Goal: Information Seeking & Learning: Check status

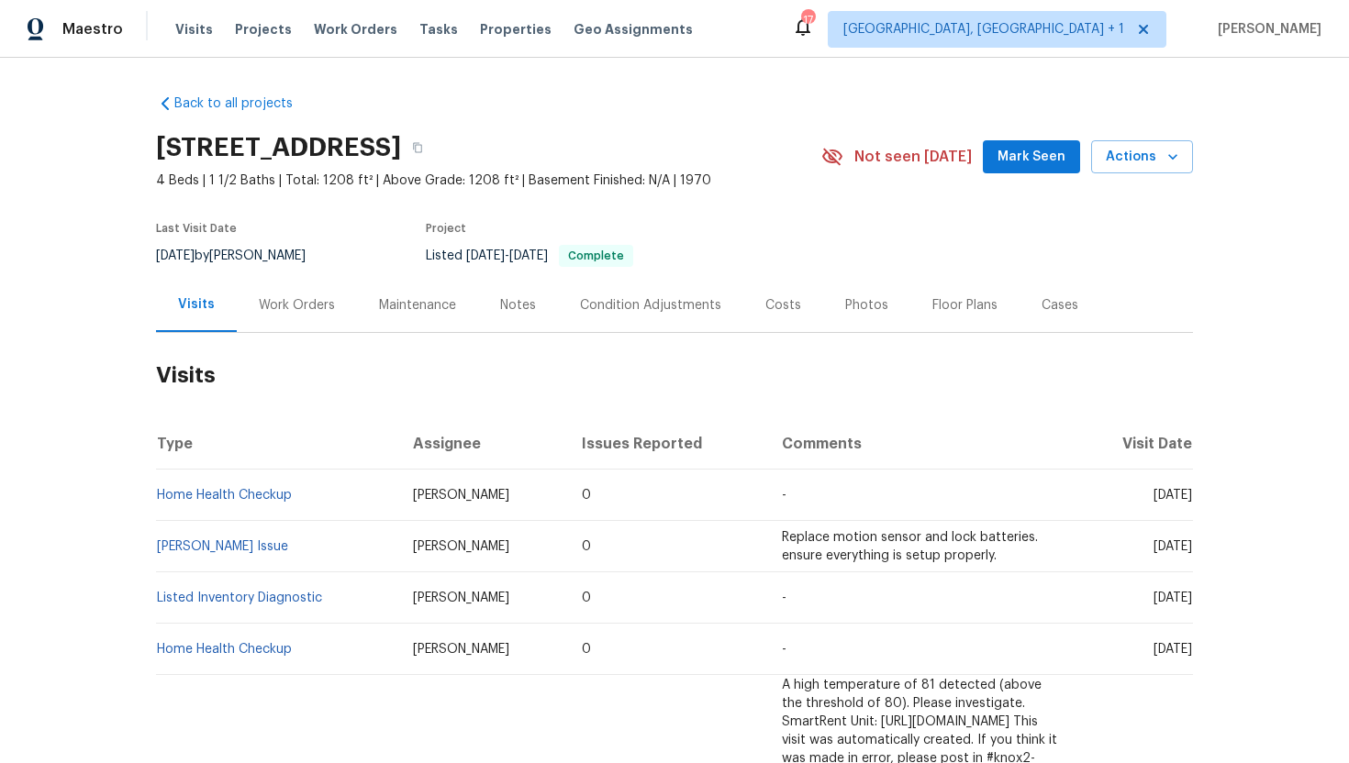
click at [306, 308] on div "Work Orders" at bounding box center [297, 305] width 76 height 18
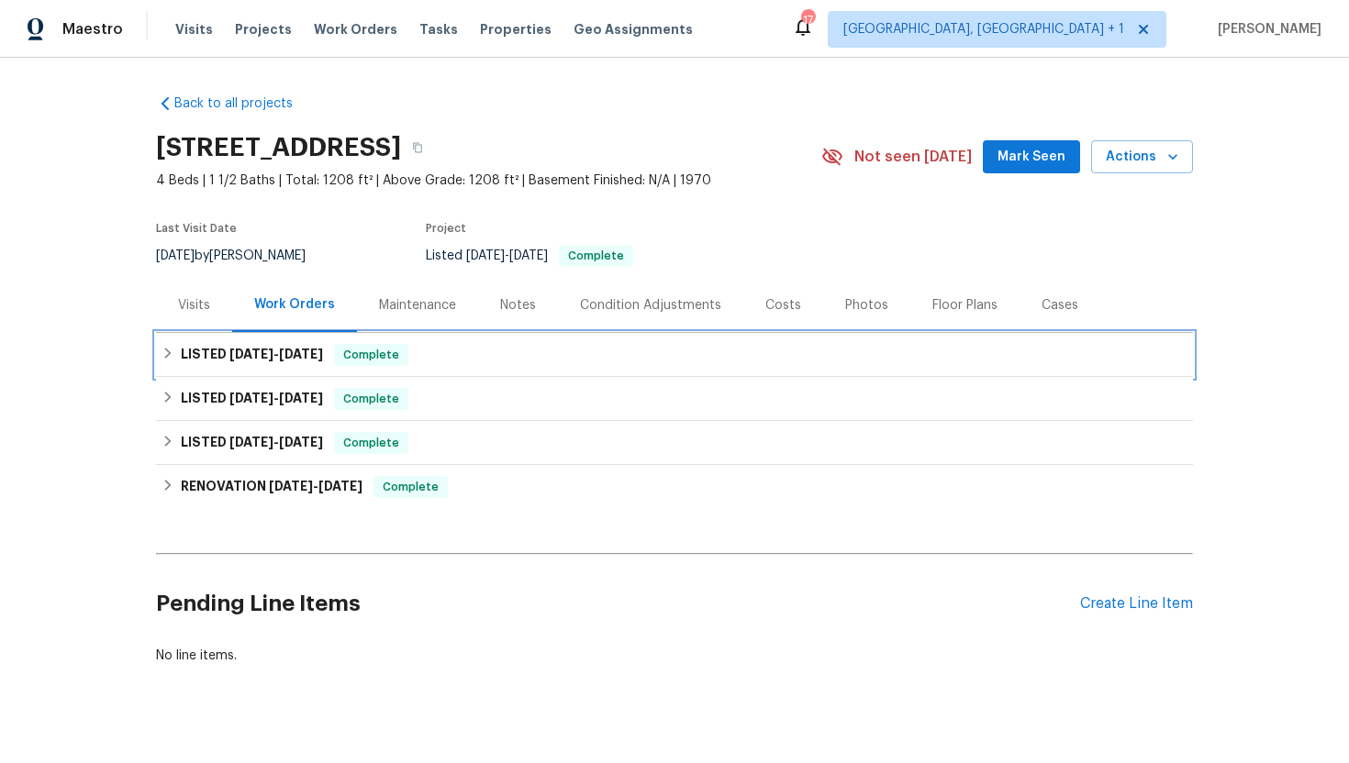
click at [336, 353] on div "LISTED [DATE] - [DATE] Complete" at bounding box center [675, 355] width 1026 height 22
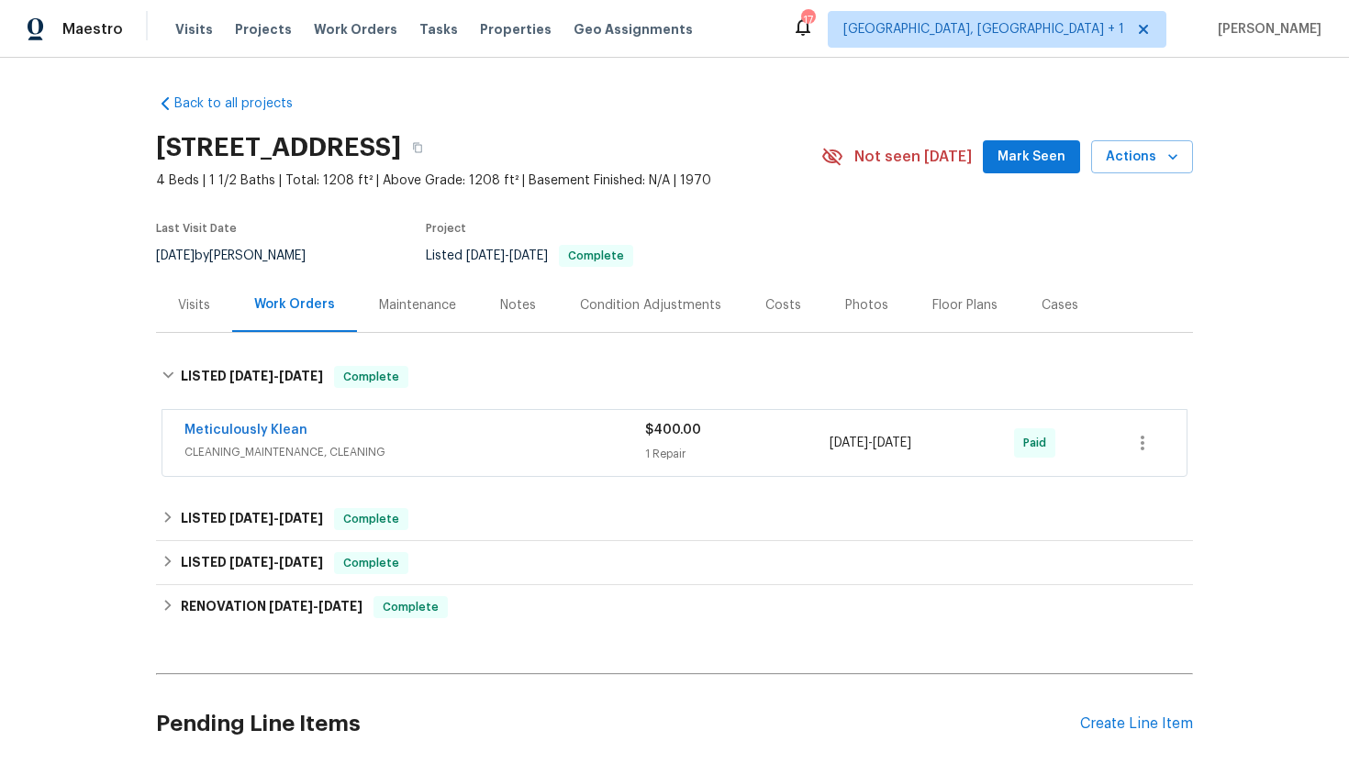
click at [360, 454] on span "CLEANING_MAINTENANCE, CLEANING" at bounding box center [414, 452] width 461 height 18
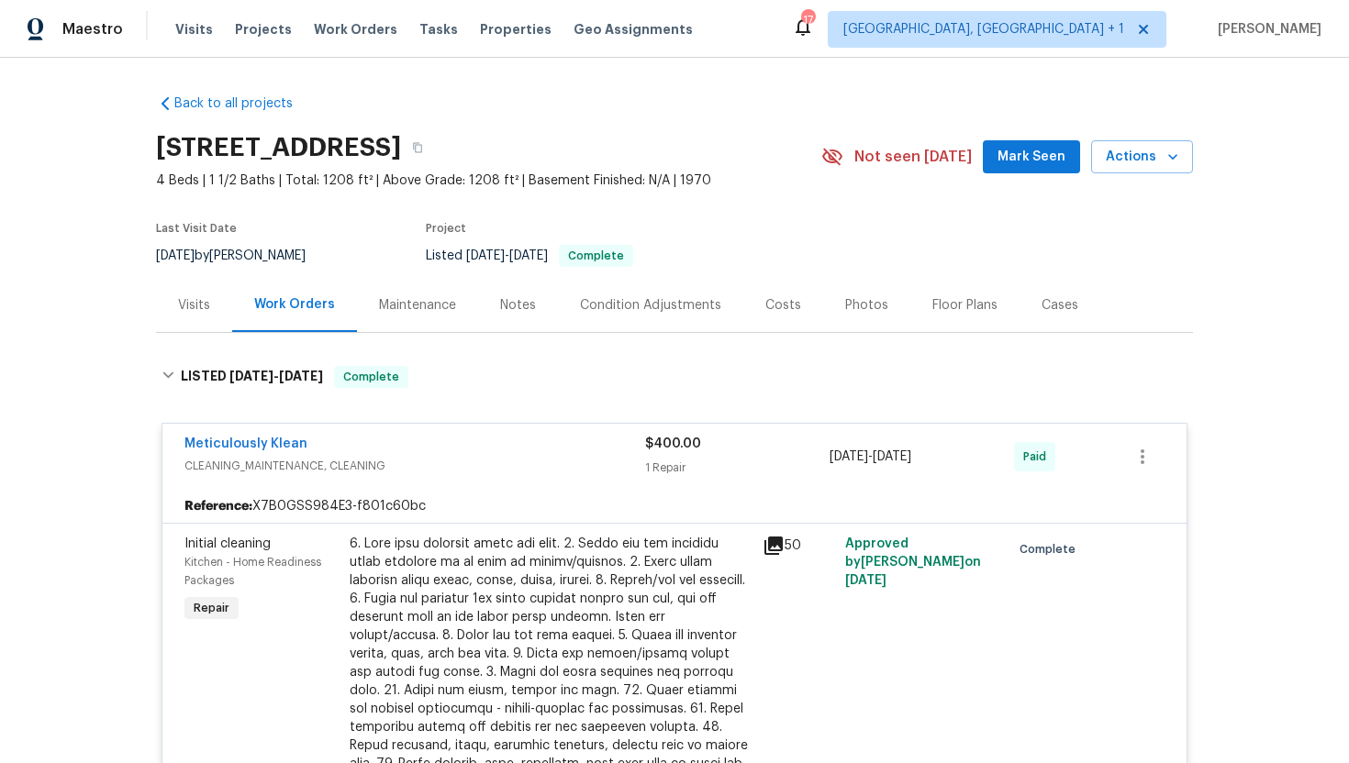
click at [203, 303] on div "Visits" at bounding box center [194, 305] width 32 height 18
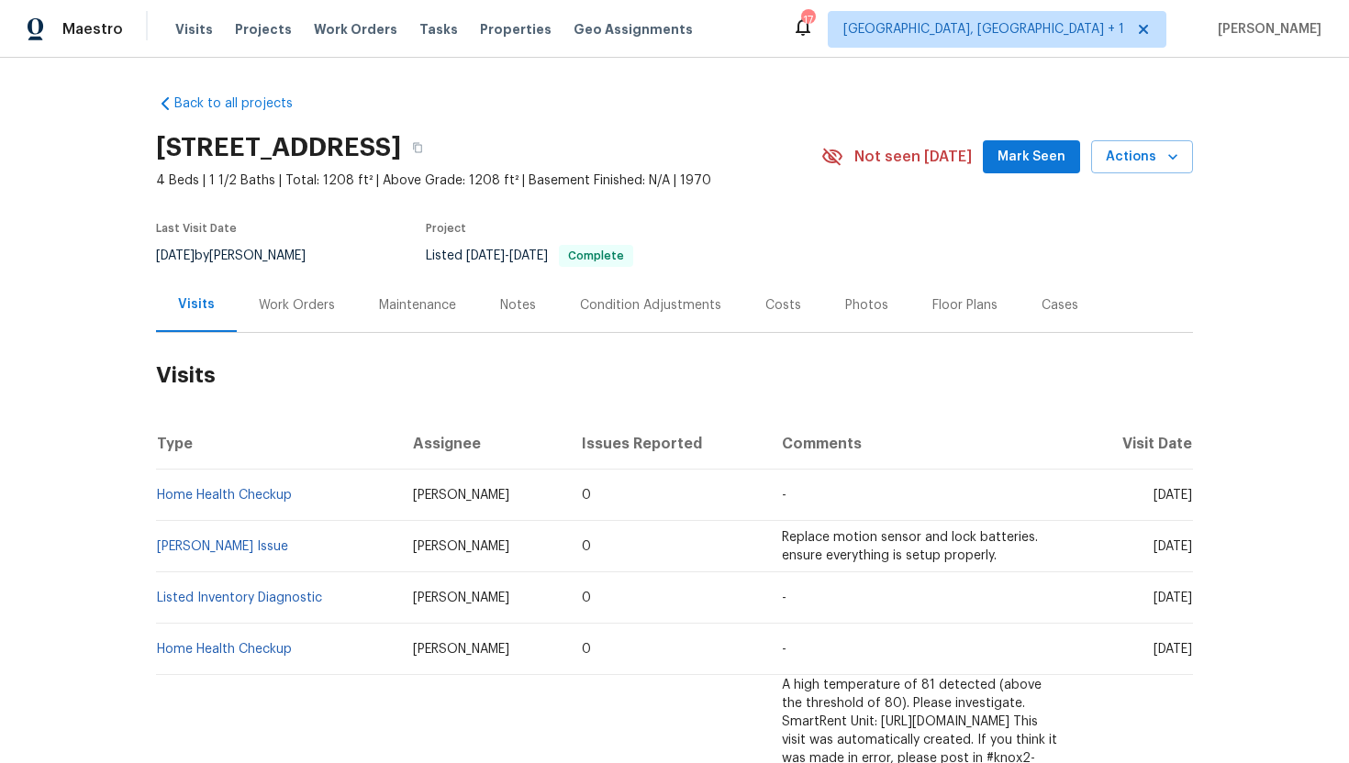
click at [325, 311] on div "Work Orders" at bounding box center [297, 305] width 76 height 18
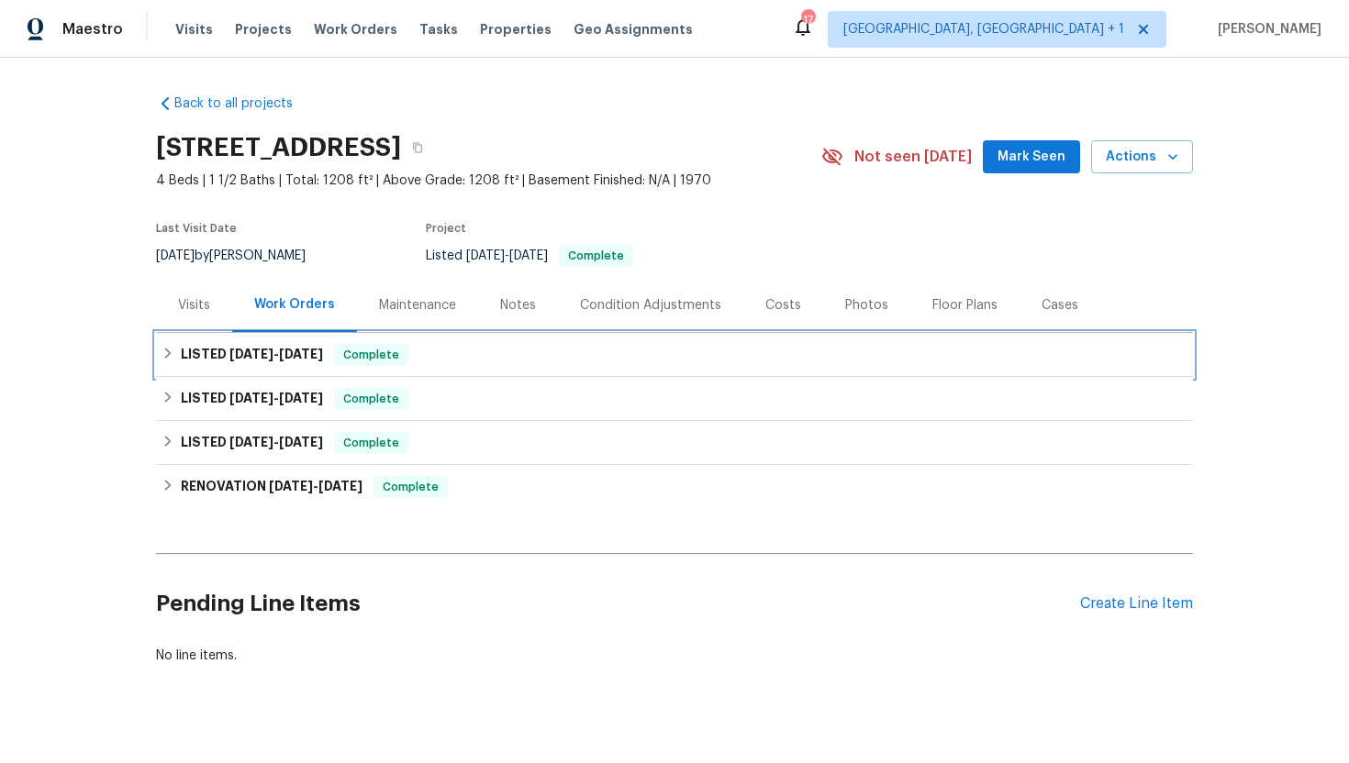
click at [348, 351] on span "Complete" at bounding box center [371, 355] width 71 height 18
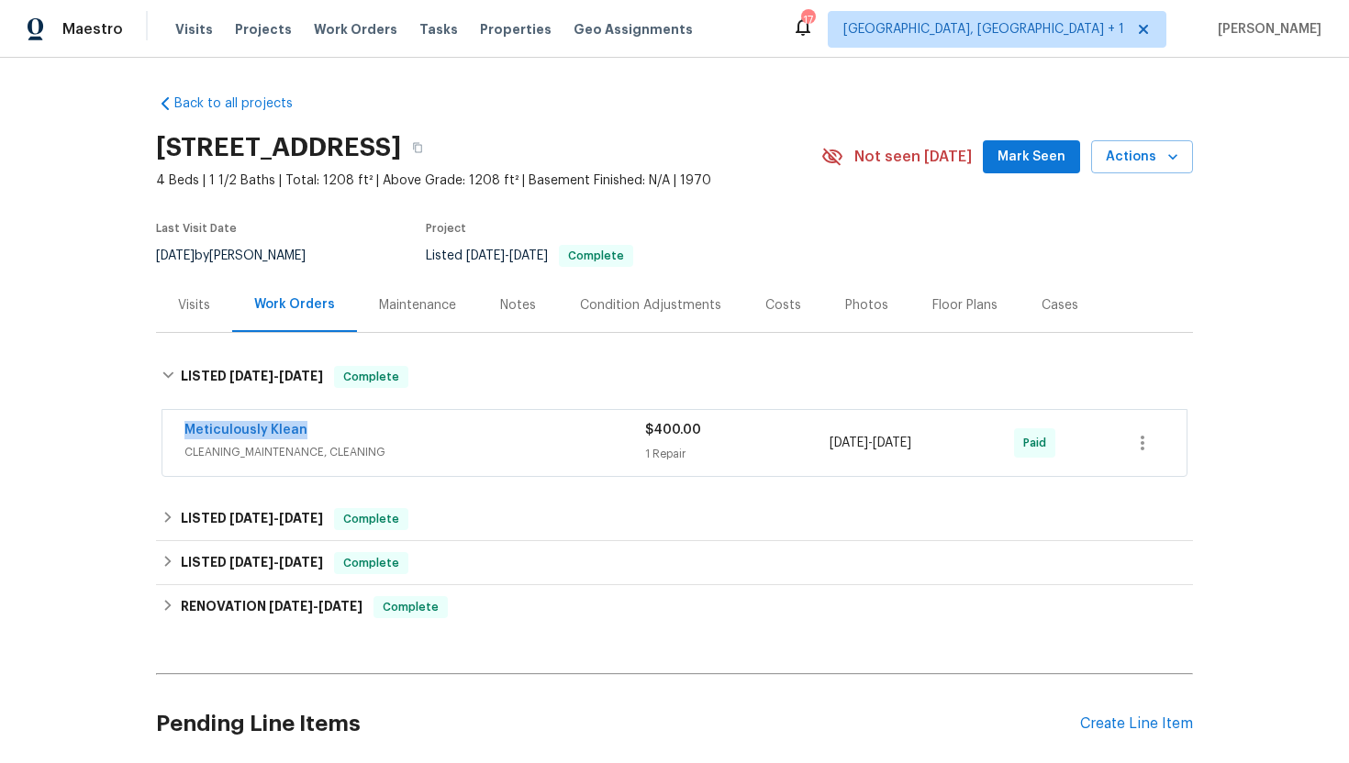
drag, startPoint x: 350, startPoint y: 432, endPoint x: 177, endPoint y: 428, distance: 172.6
click at [177, 428] on div "Meticulously Klean CLEANING_MAINTENANCE, CLEANING $400.00 1 Repair [DATE] - [DA…" at bounding box center [674, 443] width 1024 height 66
copy link "Meticulously Klean"
drag, startPoint x: 962, startPoint y: 447, endPoint x: 807, endPoint y: 442, distance: 155.1
click at [807, 442] on div "Meticulously Klean CLEANING_MAINTENANCE, CLEANING $400.00 1 Repair [DATE] - [DA…" at bounding box center [652, 443] width 936 height 44
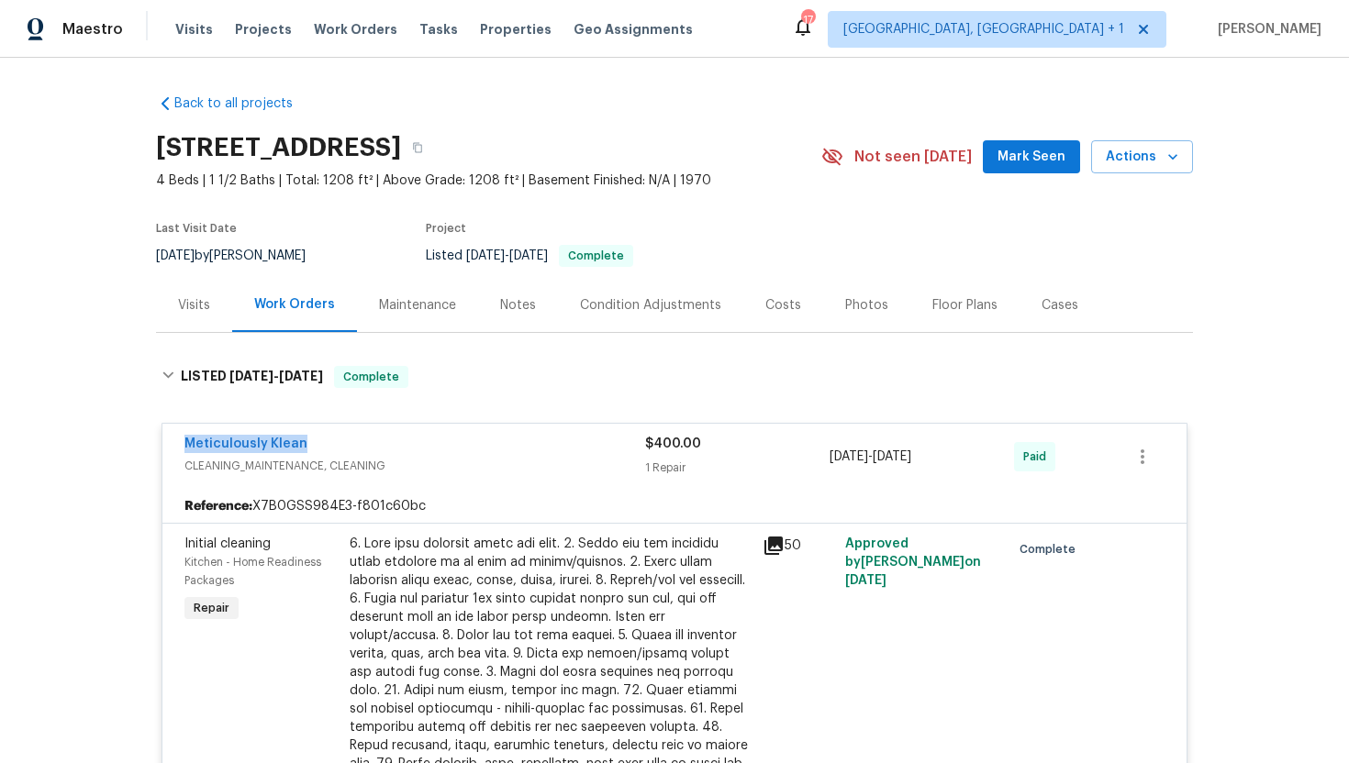
copy div "1 Repair [DATE] - [DATE]"
